Goal: Information Seeking & Learning: Learn about a topic

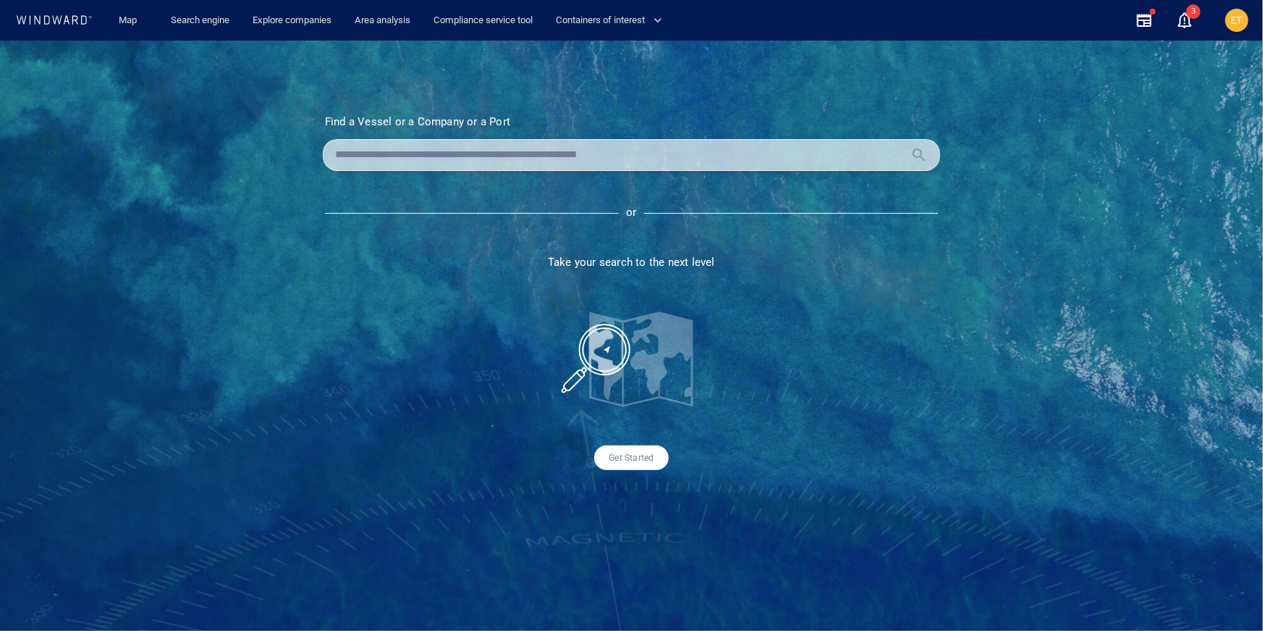
click at [461, 160] on input "text" at bounding box center [620, 155] width 570 height 22
paste input "*******"
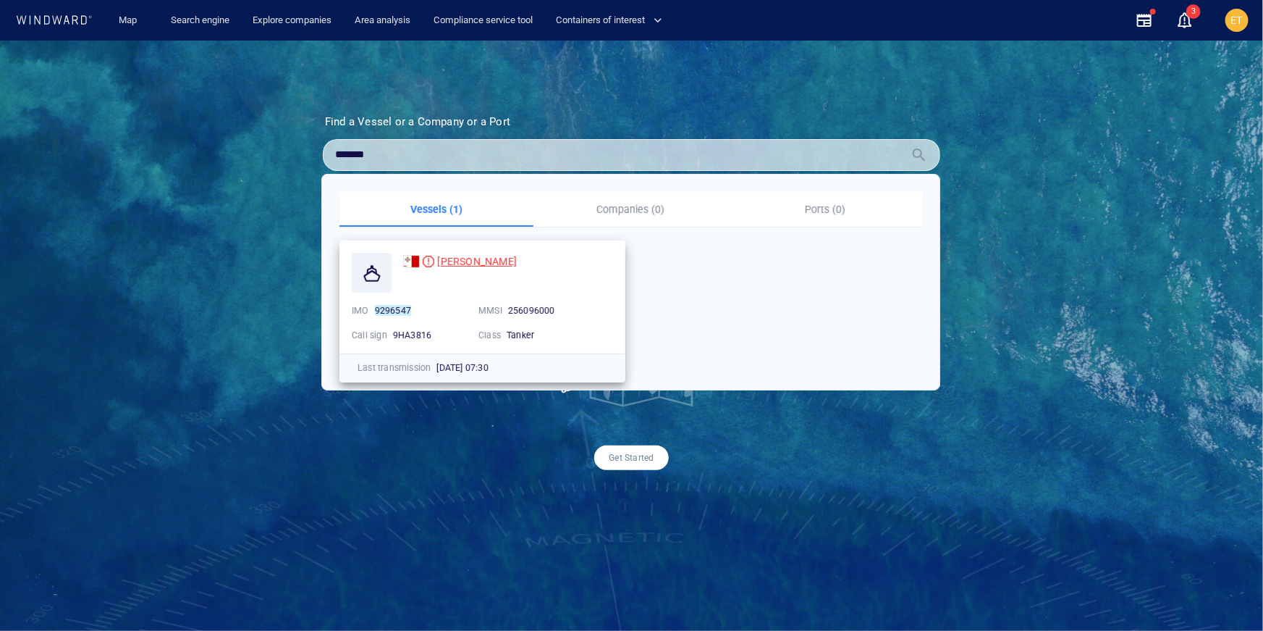
type input "*******"
click at [465, 264] on span "ALEYNA MERCAN" at bounding box center [477, 262] width 80 height 12
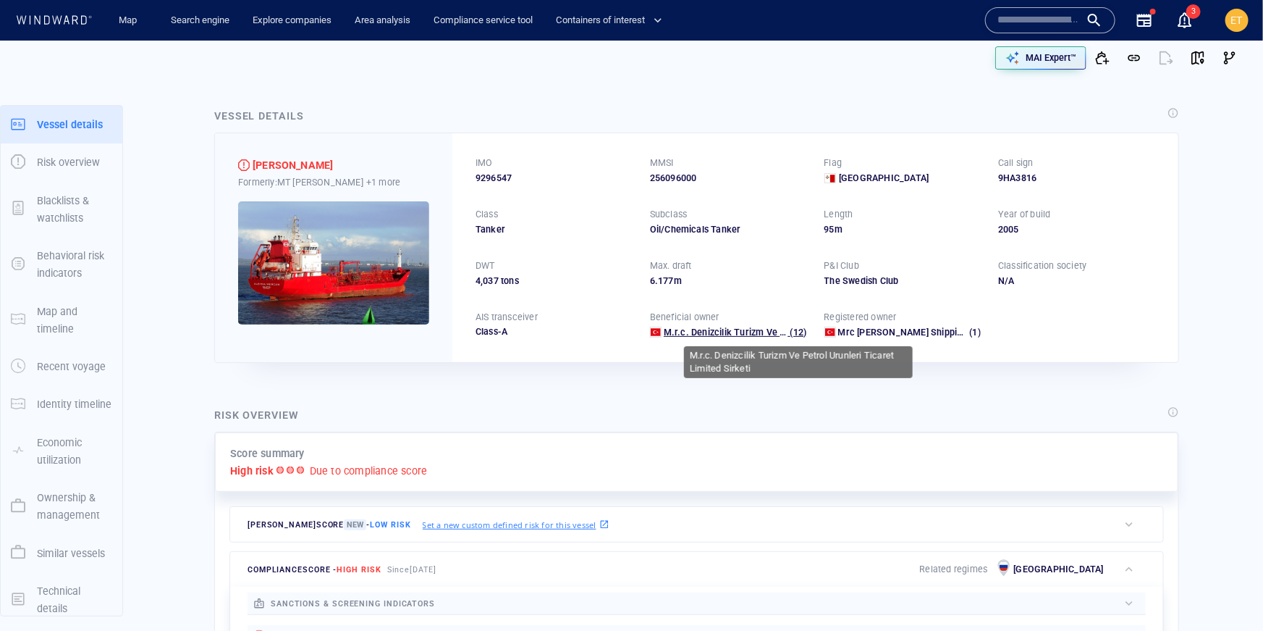
click at [767, 334] on span "M.r.c. Denizcilik Turizm Ve Petrol Urunleri Ticaret Limited Sirketi" at bounding box center [801, 332] width 274 height 11
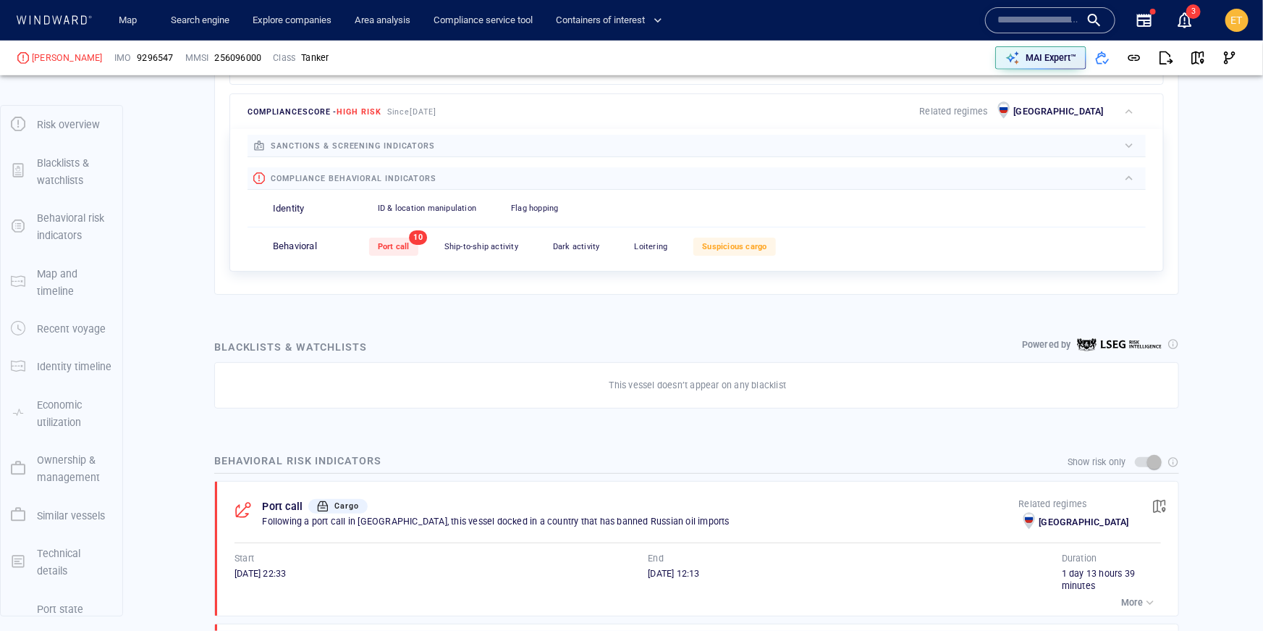
scroll to position [460, 0]
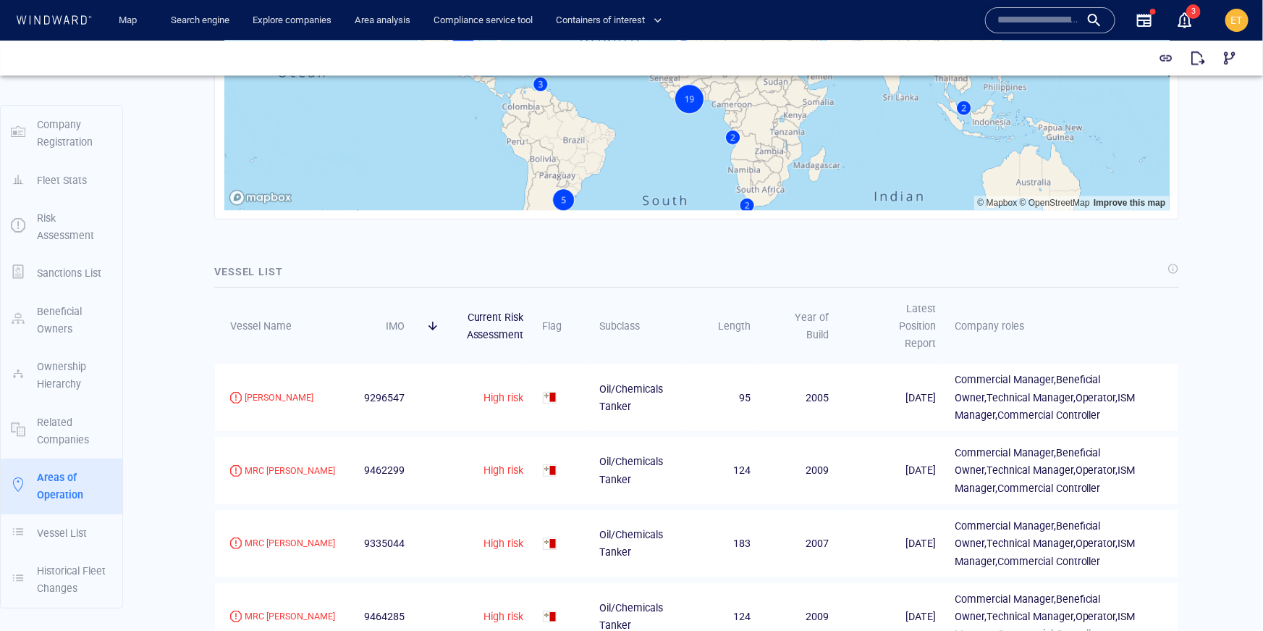
scroll to position [1938, 0]
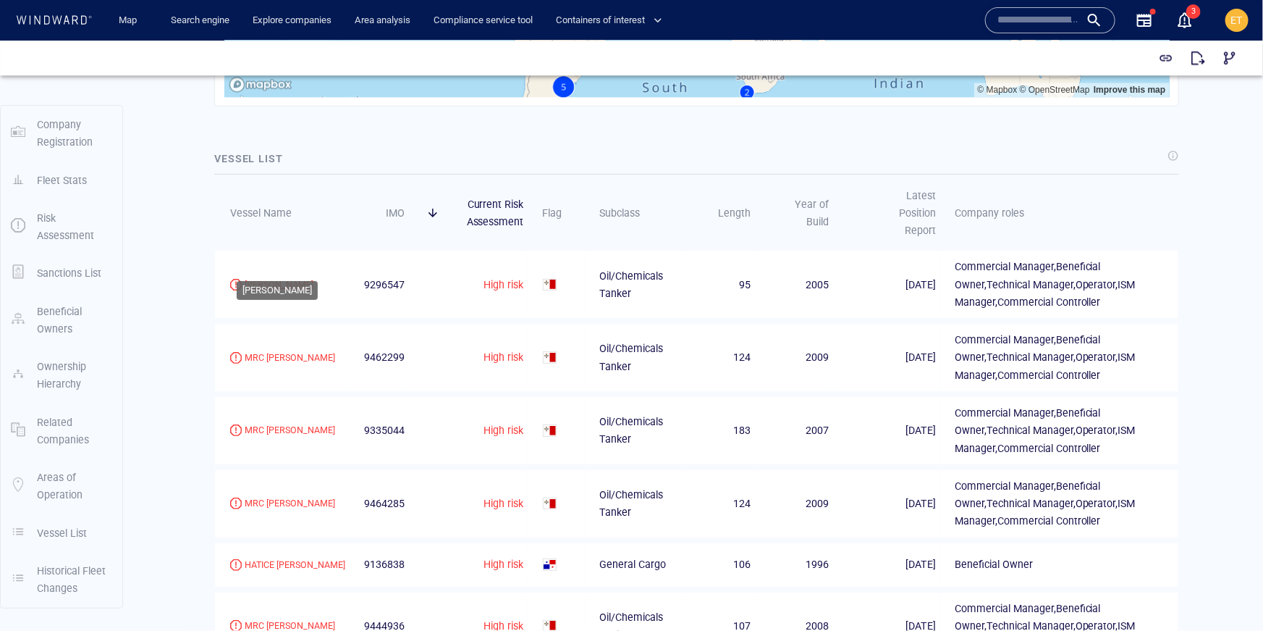
click at [298, 277] on div "[PERSON_NAME]" at bounding box center [279, 283] width 69 height 13
click at [272, 350] on div "MRC LINA" at bounding box center [290, 356] width 91 height 13
click at [266, 423] on div "MRC [PERSON_NAME]" at bounding box center [290, 429] width 91 height 13
click at [262, 496] on div "MRC MINA" at bounding box center [290, 502] width 91 height 13
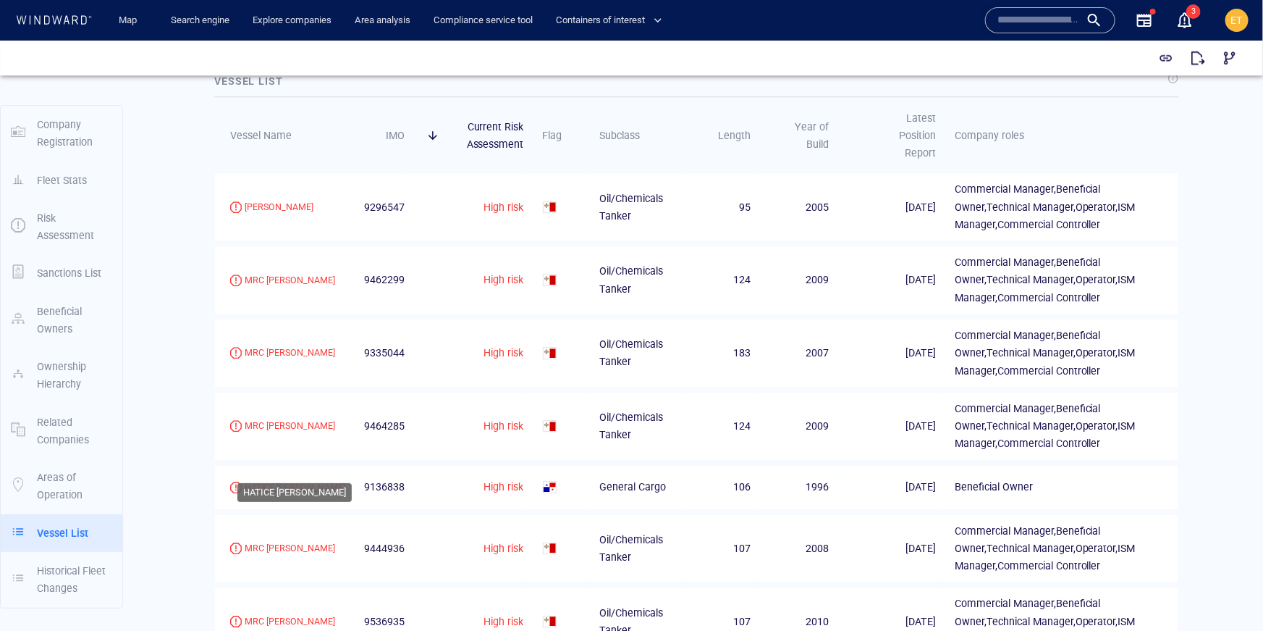
click at [281, 480] on div "HATICE ANA" at bounding box center [295, 486] width 101 height 13
click at [277, 541] on div "MRC EMIRHAN" at bounding box center [290, 547] width 91 height 13
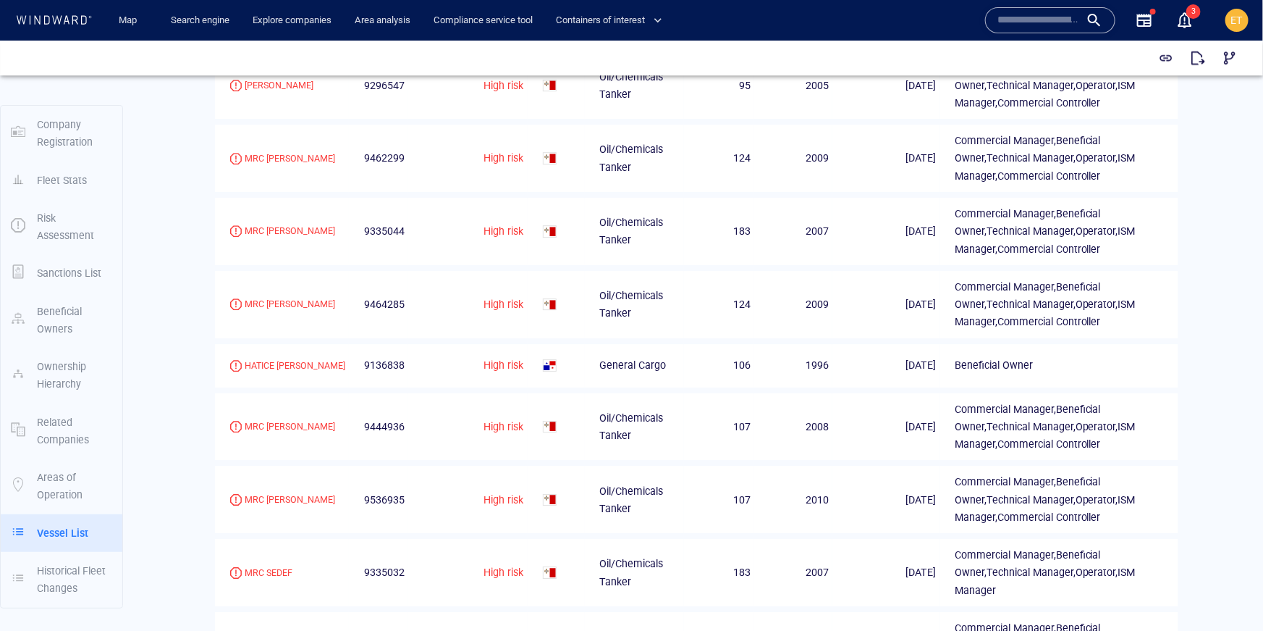
scroll to position [2139, 0]
click at [304, 490] on div "MRC HATICE ANA" at bounding box center [290, 496] width 91 height 13
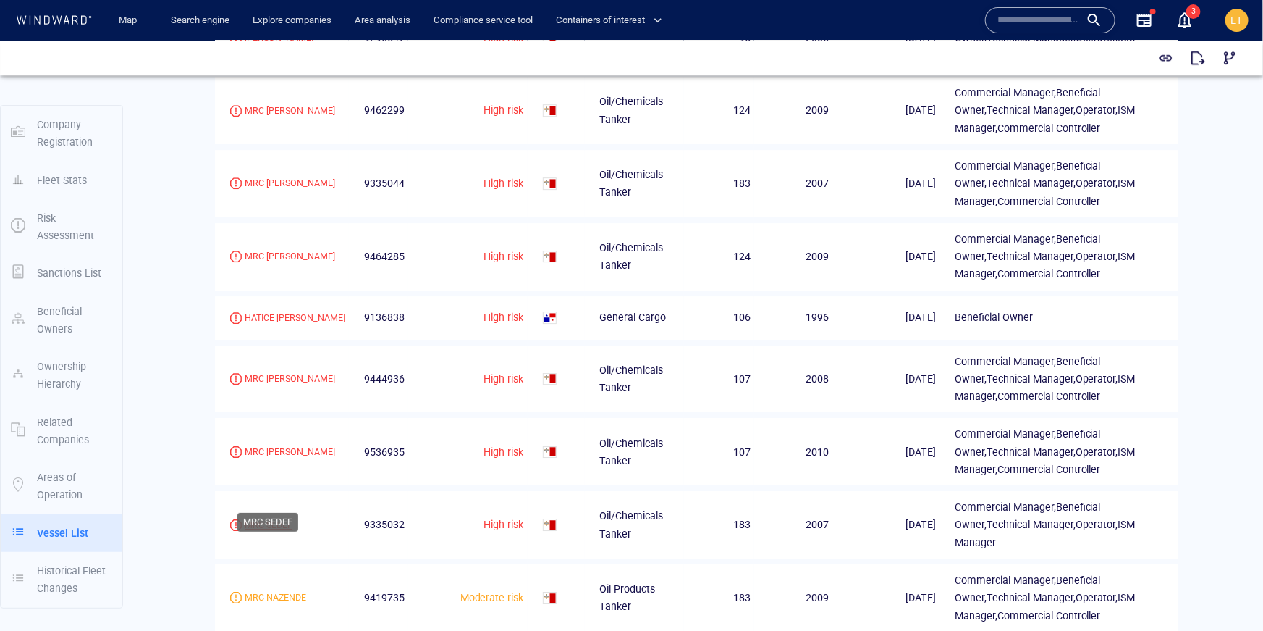
click at [274, 518] on div "MRC SEDEF" at bounding box center [269, 524] width 48 height 13
click at [272, 590] on div "MRC NAZENDE" at bounding box center [276, 596] width 62 height 13
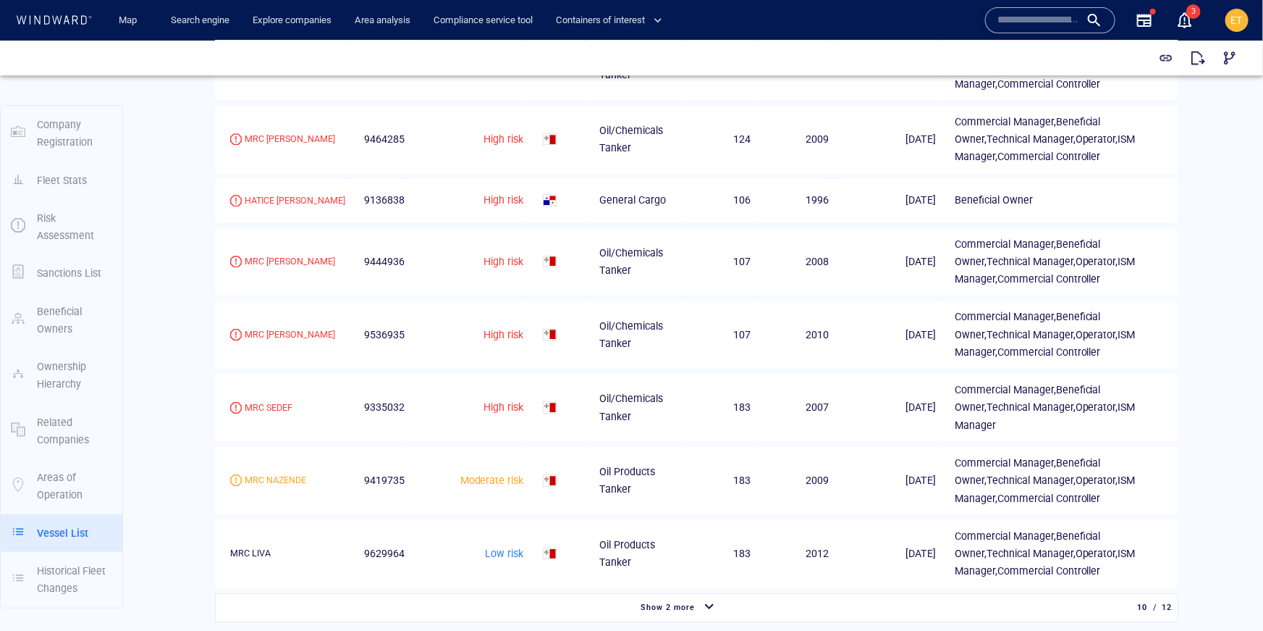
scroll to position [2299, 0]
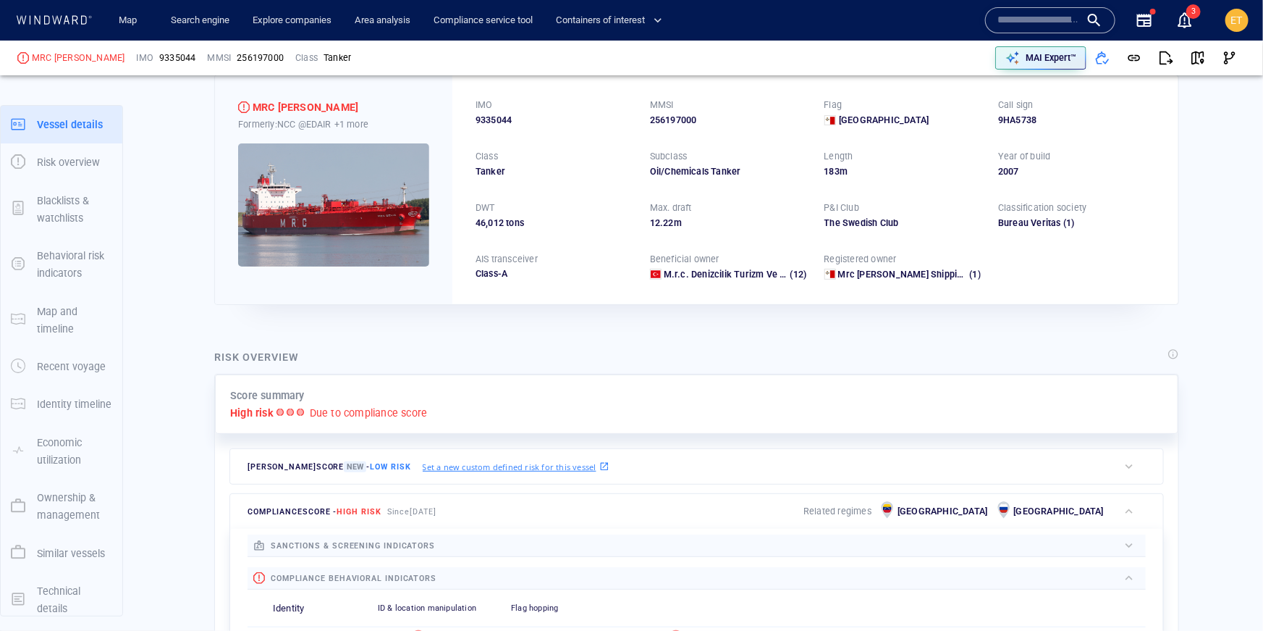
scroll to position [38, 0]
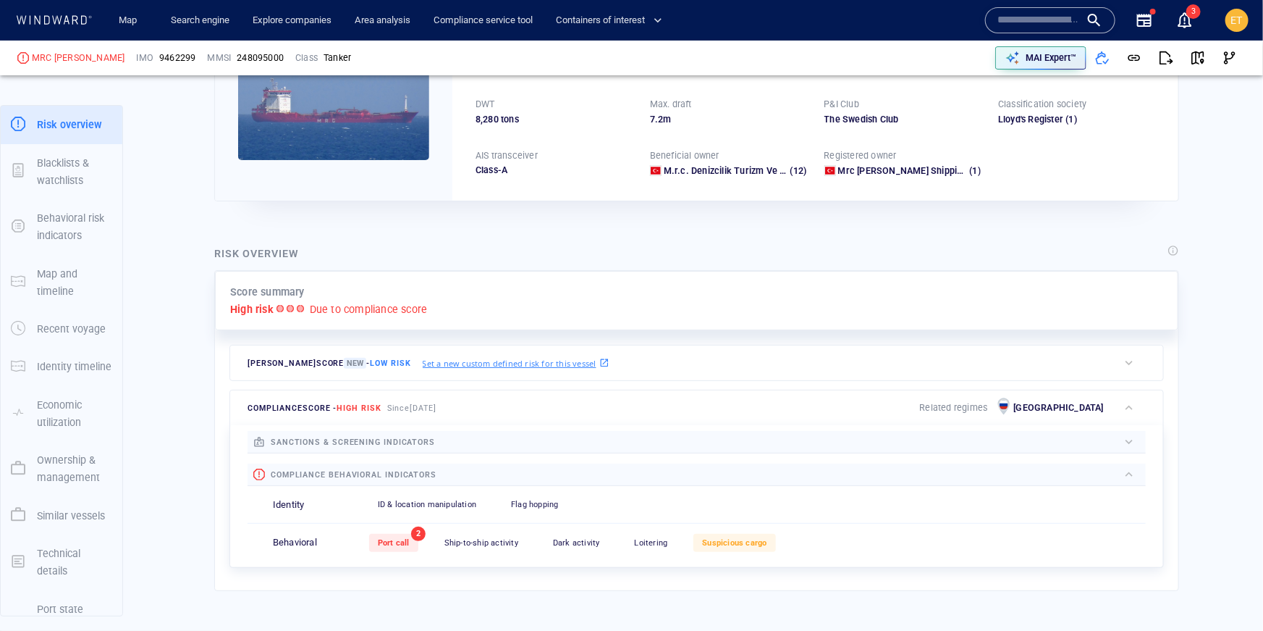
scroll to position [160, 0]
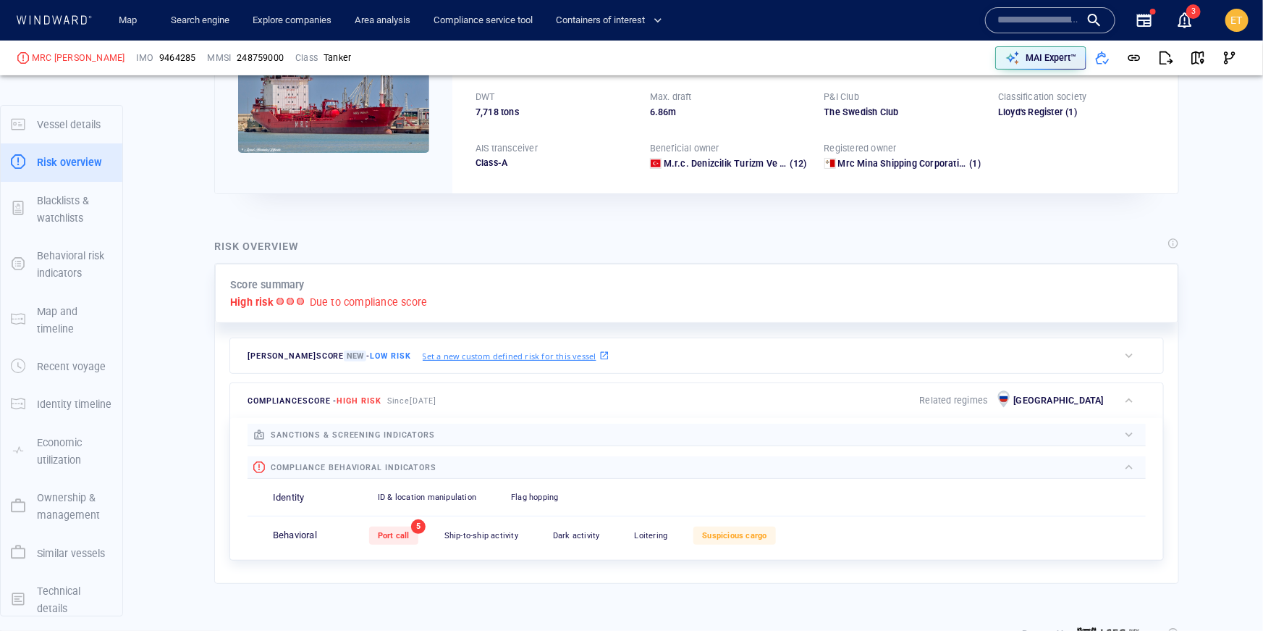
scroll to position [386, 0]
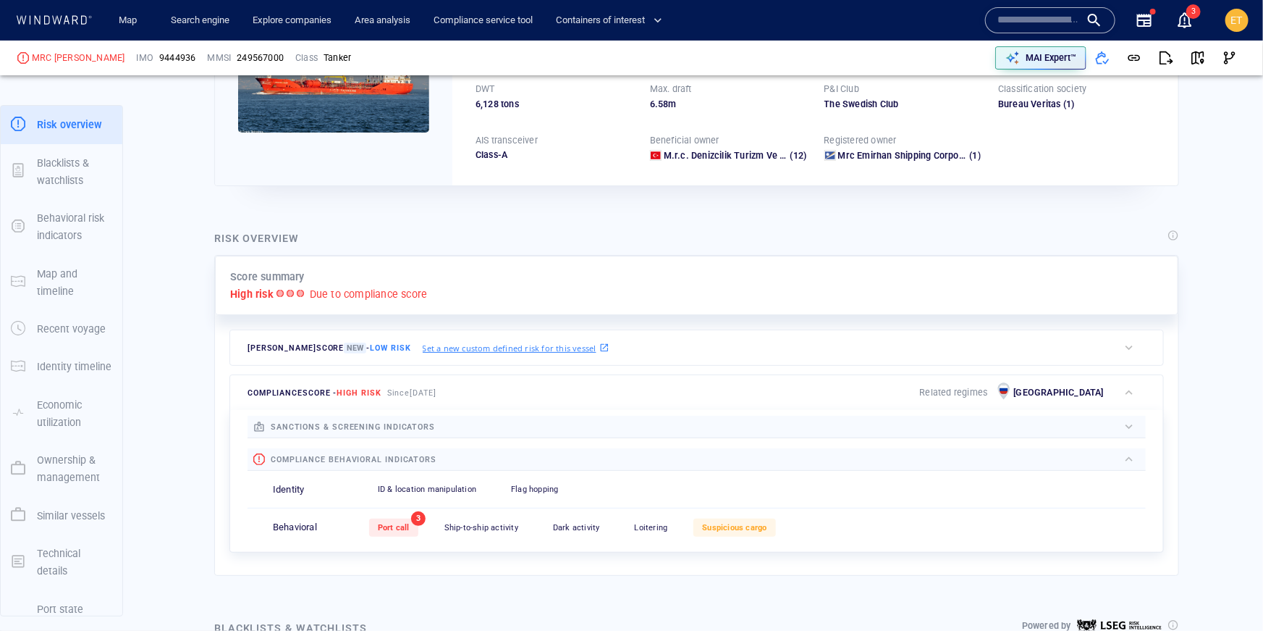
scroll to position [207, 0]
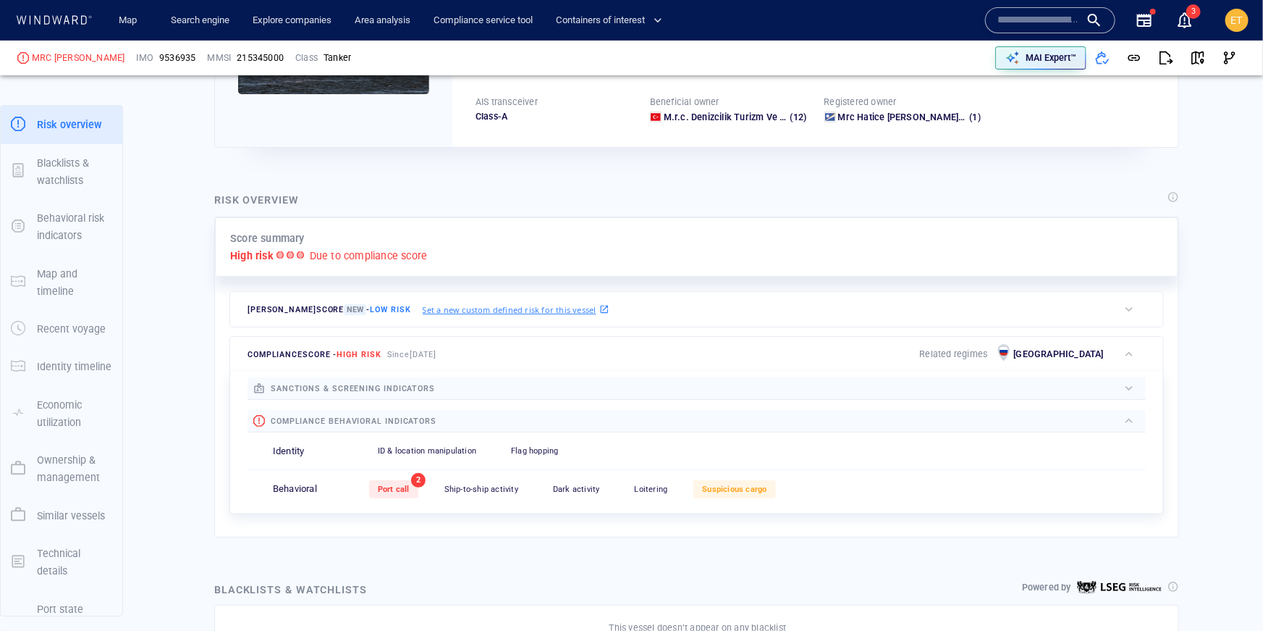
scroll to position [216, 0]
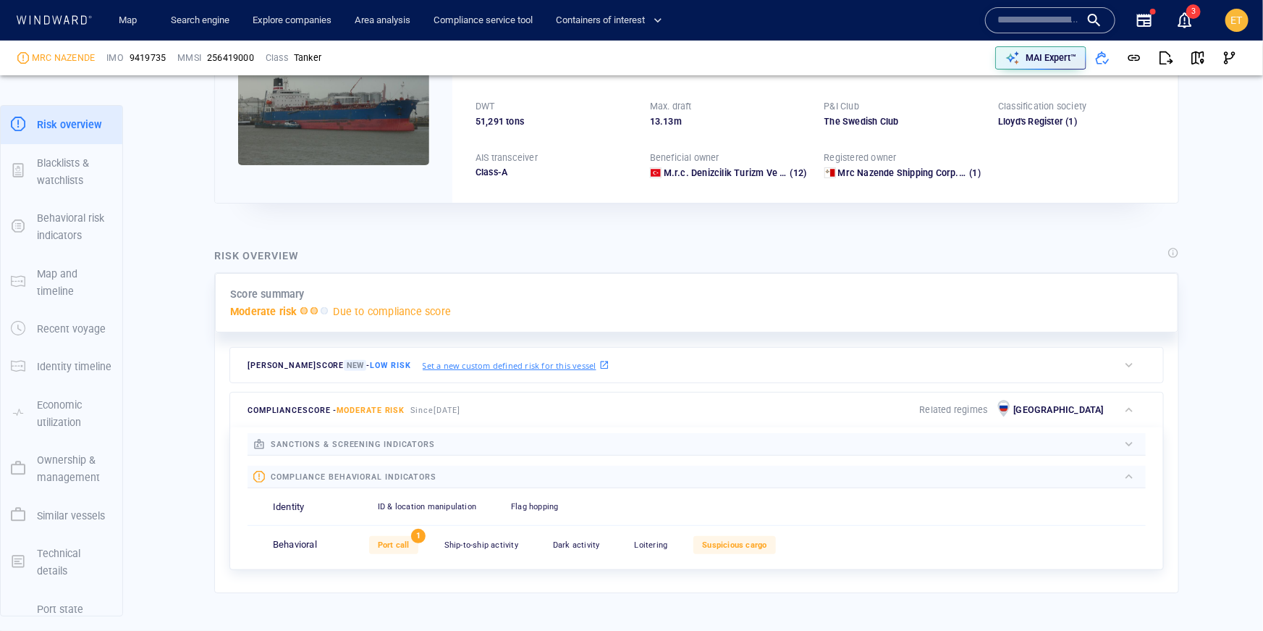
scroll to position [179, 0]
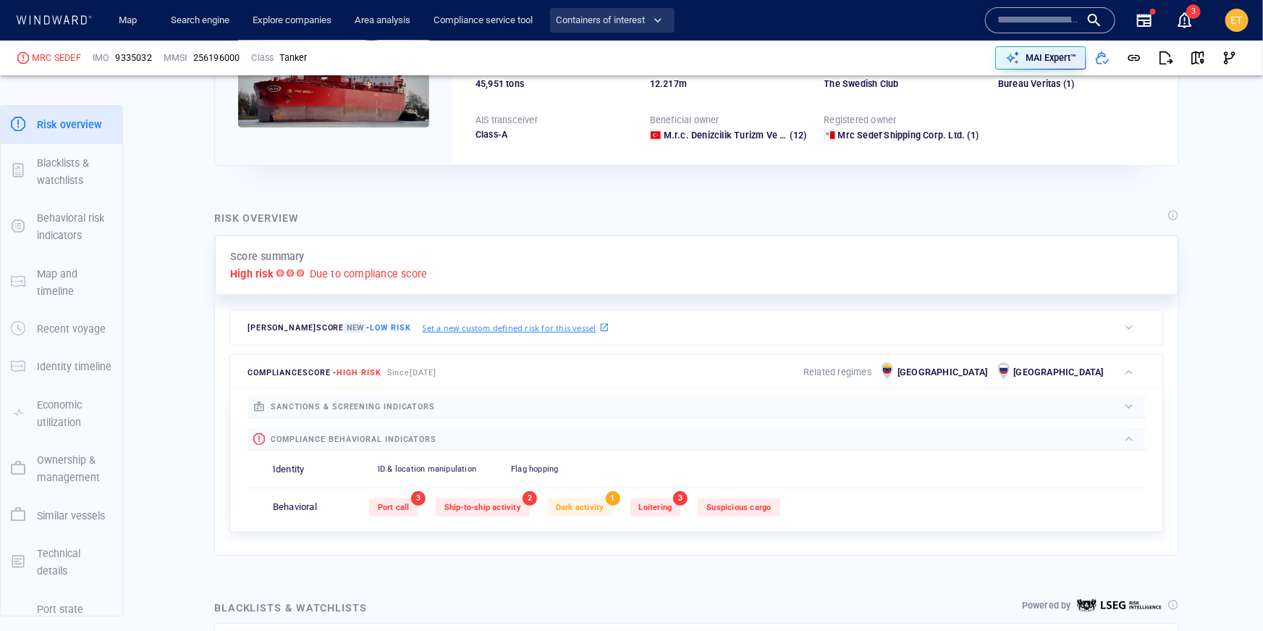
scroll to position [195, 0]
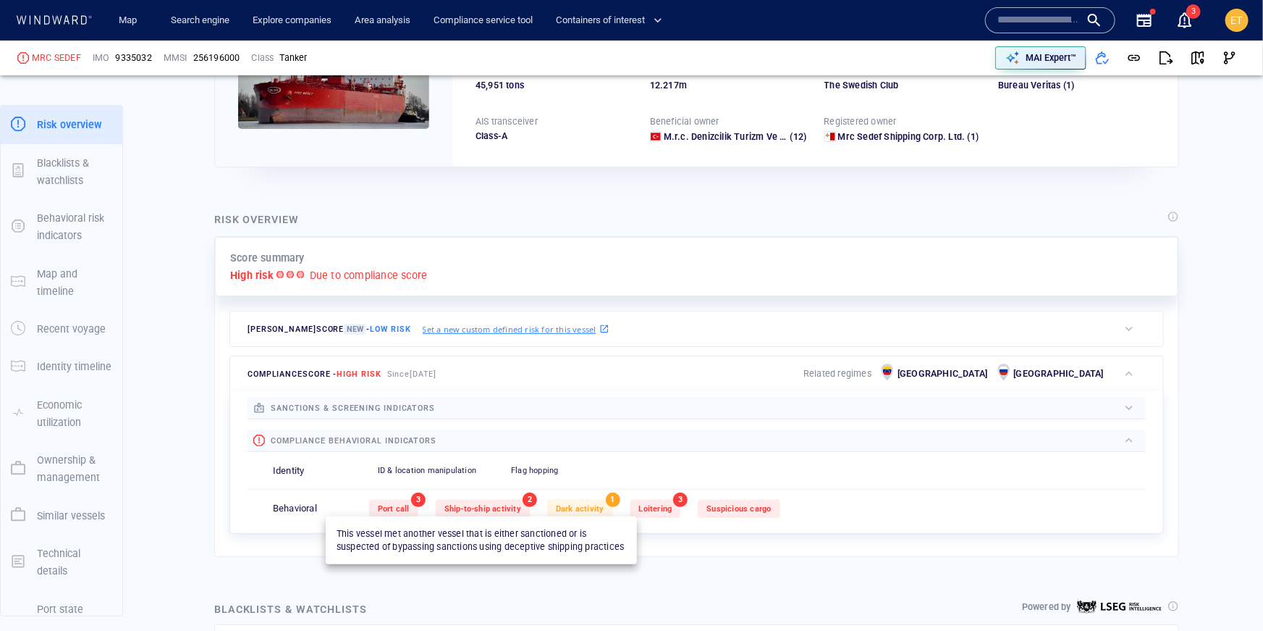
click at [508, 511] on span "Ship-to-ship activity" at bounding box center [483, 508] width 77 height 9
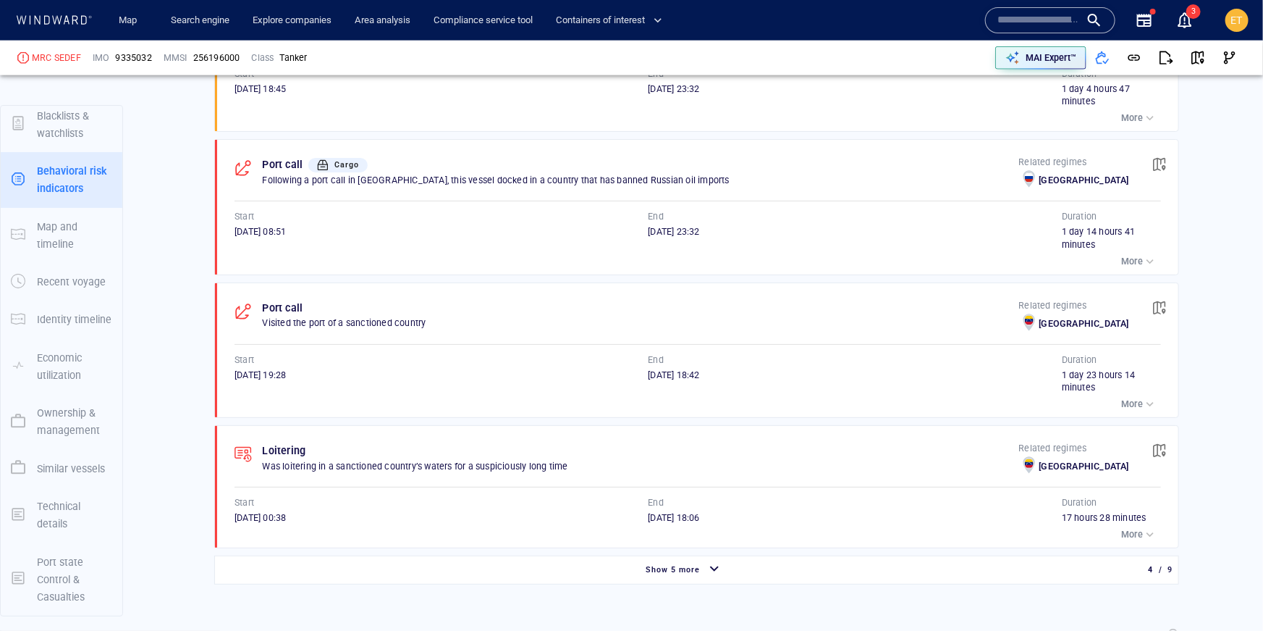
scroll to position [1021, 0]
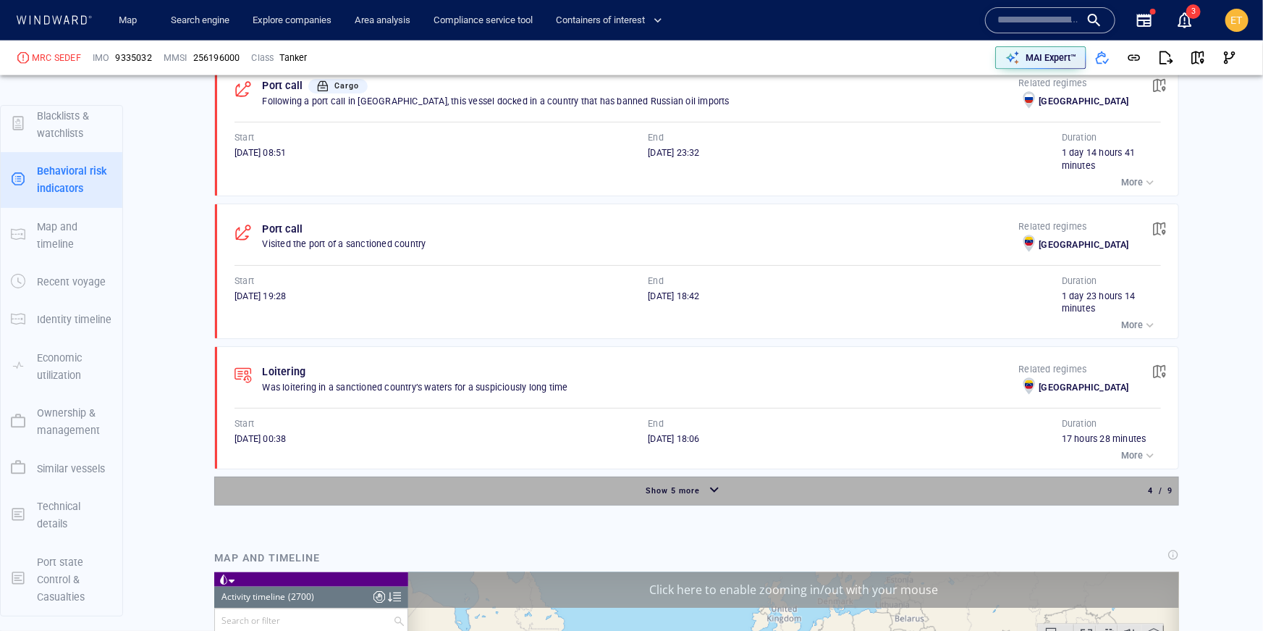
click at [538, 492] on div "Show 5 more" at bounding box center [684, 490] width 933 height 25
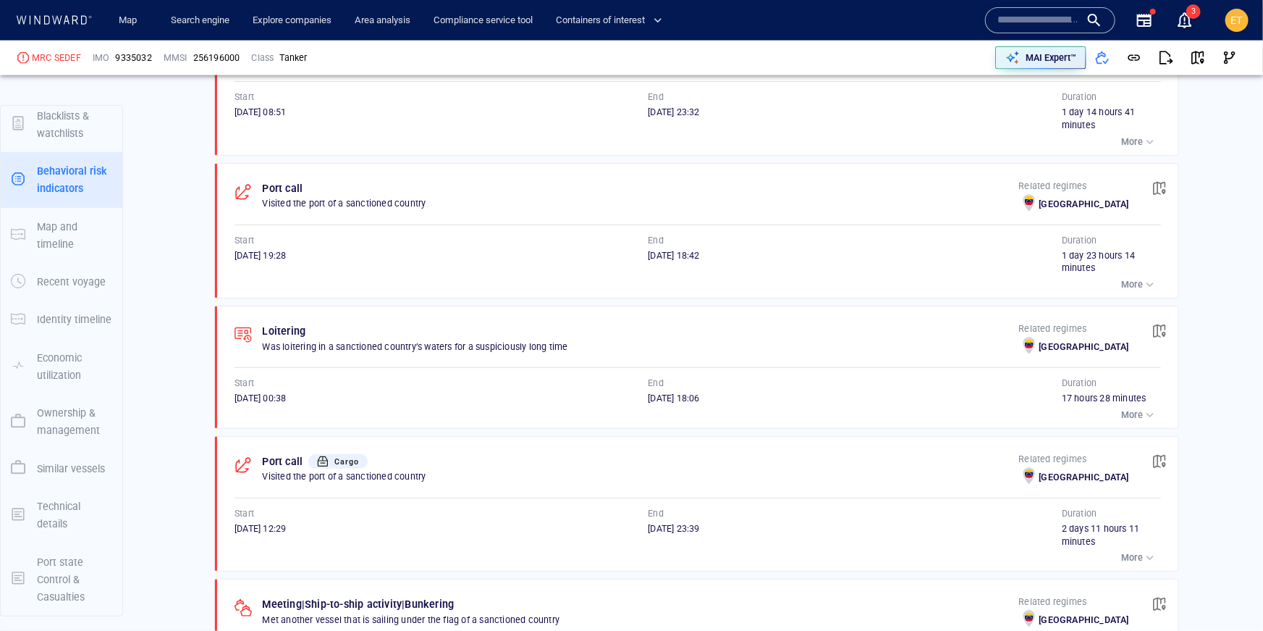
scroll to position [1017, 0]
